Goal: Information Seeking & Learning: Learn about a topic

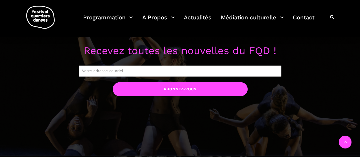
scroll to position [512, 0]
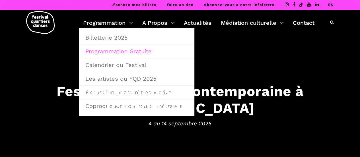
click at [126, 53] on link "Programmation Gratuite" at bounding box center [136, 51] width 109 height 13
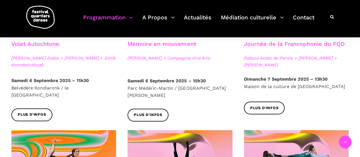
scroll to position [341, 0]
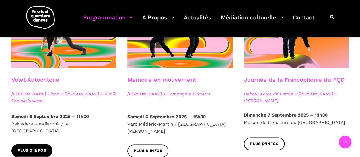
click at [36, 147] on span "Plus d'infos" at bounding box center [32, 150] width 28 height 6
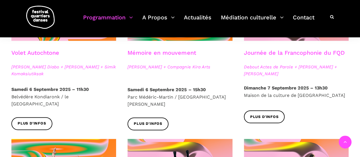
scroll to position [369, 0]
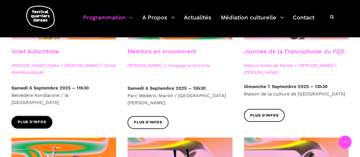
click at [36, 121] on link "Plus d'infos" at bounding box center [31, 121] width 41 height 13
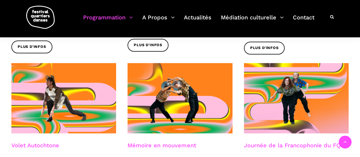
scroll to position [284, 0]
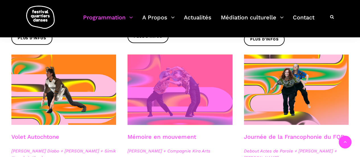
click at [186, 78] on span at bounding box center [179, 89] width 105 height 70
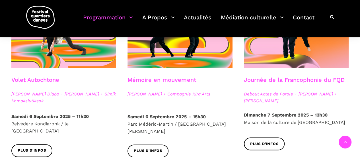
scroll to position [369, 0]
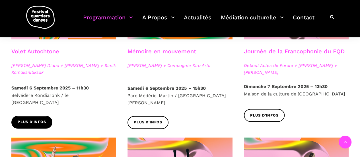
click at [22, 115] on link "Plus d'infos" at bounding box center [31, 121] width 41 height 13
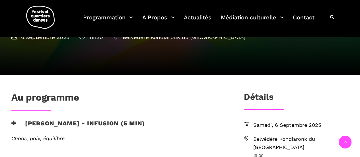
scroll to position [171, 0]
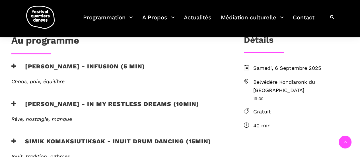
click at [68, 67] on h3 "Marshall Diabo - Infusion (5 min)" at bounding box center [78, 70] width 134 height 14
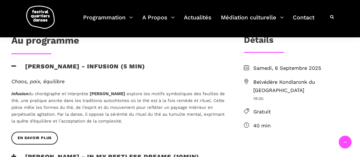
click at [75, 63] on h3 "Marshall Diabo - Infusion (5 min)" at bounding box center [78, 70] width 134 height 14
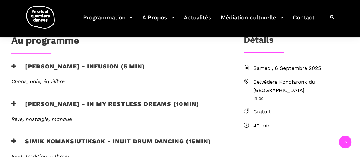
click at [92, 105] on h3 "Ryleigh Mayo - In my restless dreams (10min)" at bounding box center [105, 107] width 188 height 14
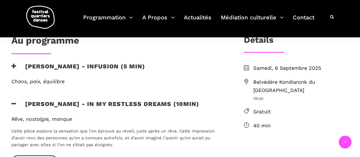
click at [94, 103] on h3 "Ryleigh Mayo - In my restless dreams (10min)" at bounding box center [105, 107] width 188 height 14
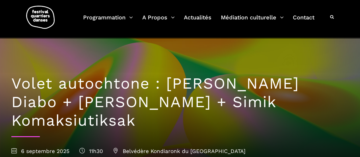
scroll to position [0, 0]
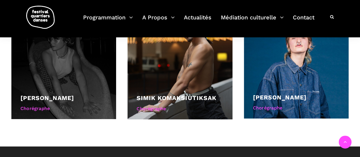
scroll to position [398, 0]
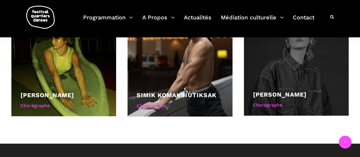
click at [304, 101] on div "Chorégraphe" at bounding box center [296, 104] width 86 height 7
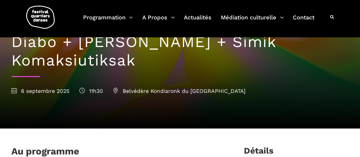
scroll to position [60, 0]
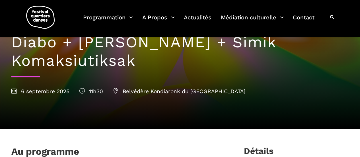
click at [130, 154] on div "Au programme" at bounding box center [118, 153] width 214 height 14
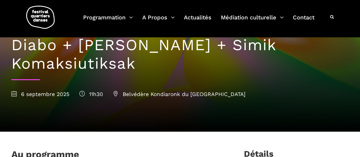
scroll to position [43, 0]
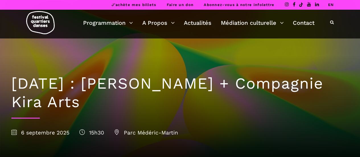
click at [186, 78] on h1 "6 Septembre : Charles Brecard + Compagnie Kira Arts" at bounding box center [179, 92] width 337 height 37
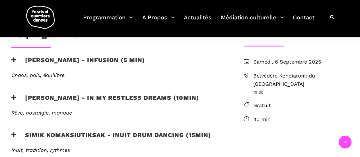
scroll to position [171, 0]
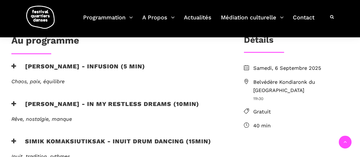
click at [89, 65] on h3 "[PERSON_NAME] - Infusion (5 min)" at bounding box center [78, 70] width 134 height 14
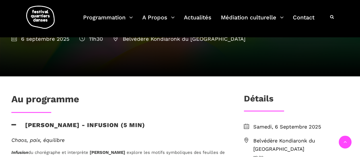
scroll to position [142, 0]
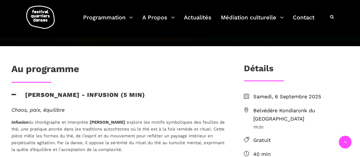
click at [29, 96] on h3 "[PERSON_NAME] - Infusion (5 min)" at bounding box center [78, 98] width 134 height 14
